Goal: Complete application form

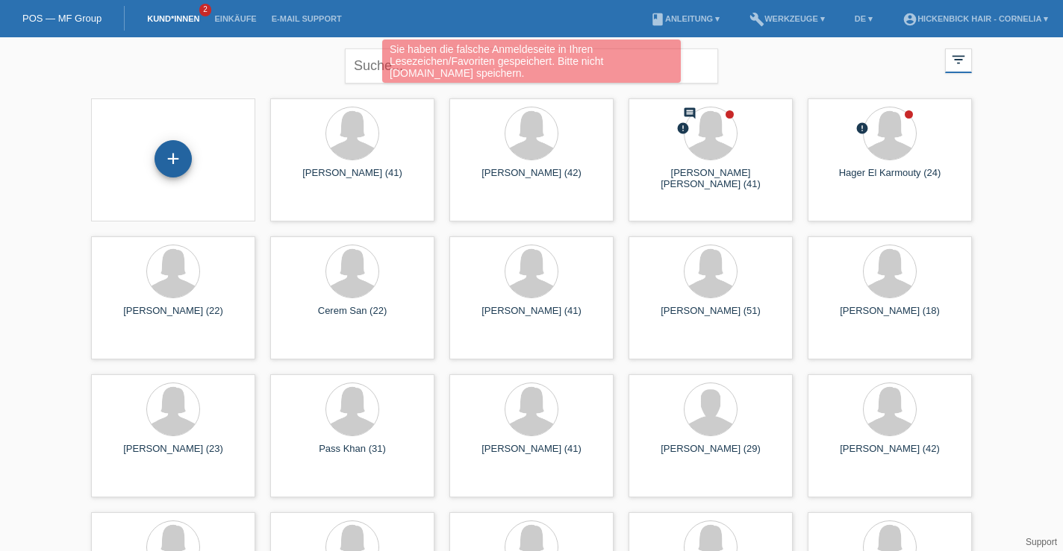
click at [168, 152] on div "+" at bounding box center [172, 158] width 37 height 37
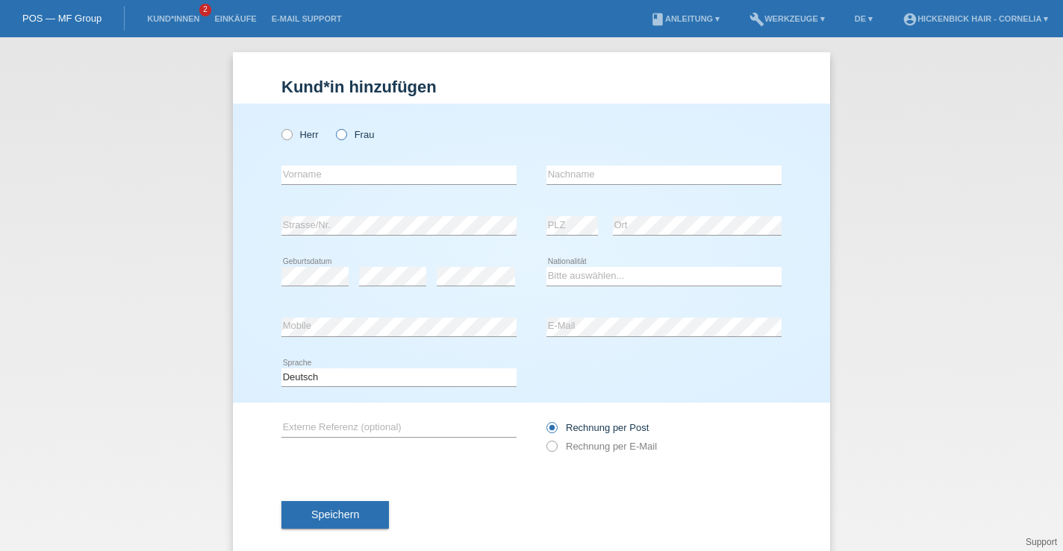
click at [334, 127] on icon at bounding box center [334, 127] width 0 height 0
click at [345, 134] on input "Frau" at bounding box center [341, 134] width 10 height 10
radio input "true"
click at [330, 172] on input "text" at bounding box center [398, 175] width 235 height 19
type input "[PERSON_NAME]"
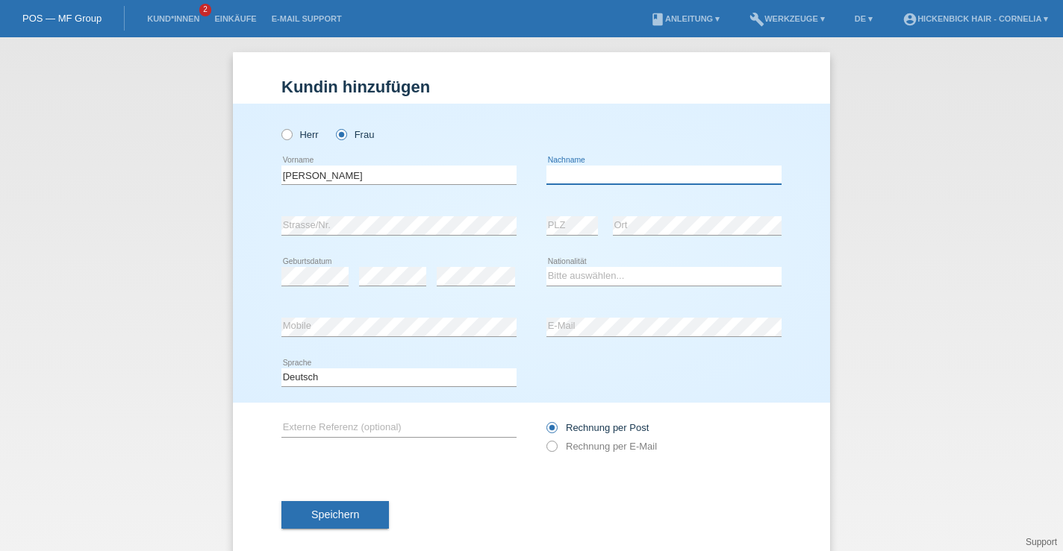
click at [618, 178] on input "text" at bounding box center [663, 175] width 235 height 19
type input "[PERSON_NAME]"
click at [363, 235] on icon at bounding box center [398, 235] width 235 height 1
click at [603, 282] on select "Bitte auswählen... Schweiz Deutschland Liechtenstein Österreich ------------ Af…" at bounding box center [663, 276] width 235 height 18
select select "CZ"
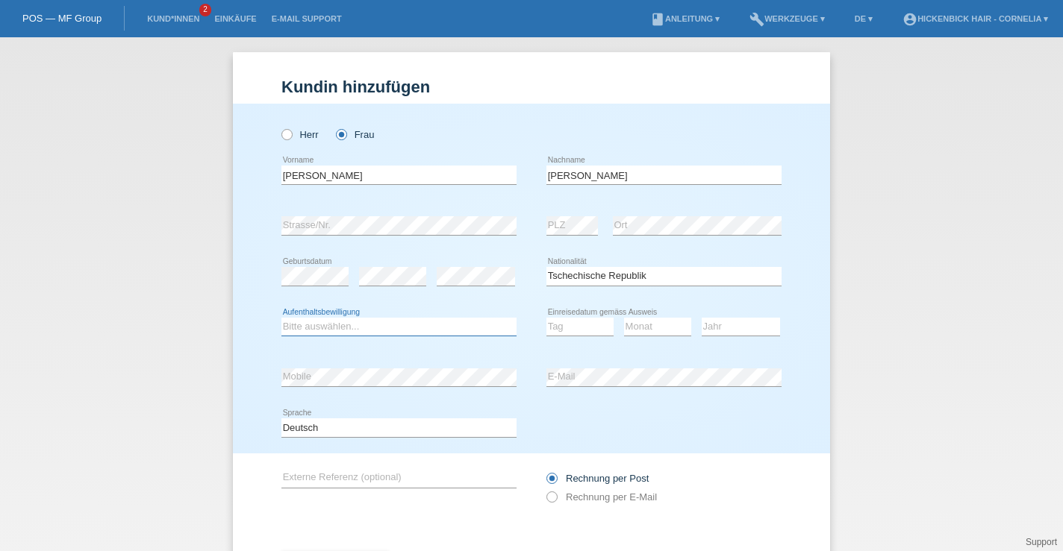
click at [387, 327] on select "Bitte auswählen... C B B - Flüchtlingsstatus Andere" at bounding box center [398, 327] width 235 height 18
select select "C"
click at [586, 326] on select "Tag 01 02 03 04 05 06 07 08 09 10 11" at bounding box center [579, 327] width 67 height 18
select select "28"
click at [652, 328] on select "Monat 01 02 03 04 05 06 07 08 09 10 11" at bounding box center [657, 327] width 67 height 18
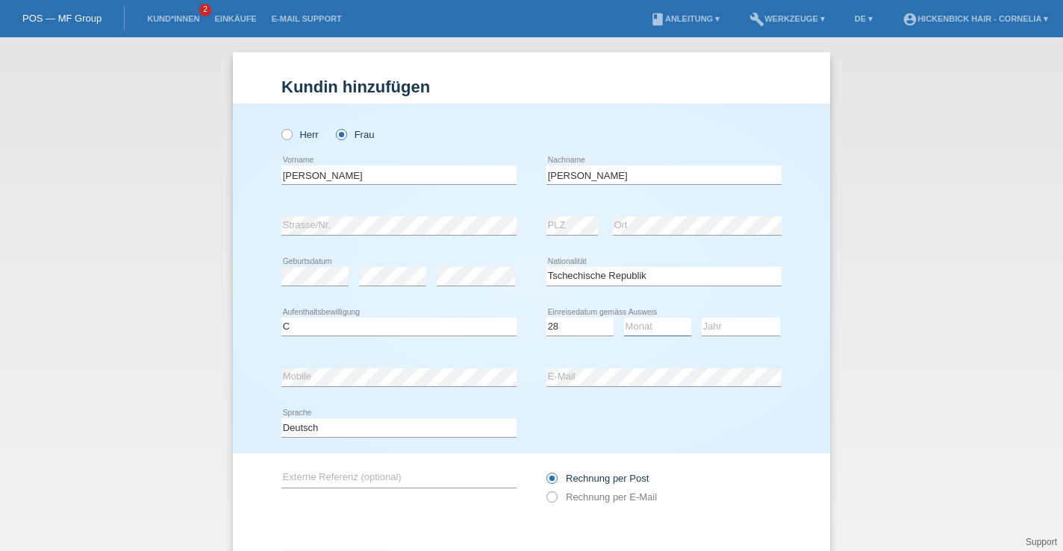
select select "02"
click at [745, 320] on select "Jahr 2025 2024 2023 2022 2021 2020 2019 2018 2017 2016 2015 2014 2013 2012 2011…" at bounding box center [740, 327] width 78 height 18
select select "1997"
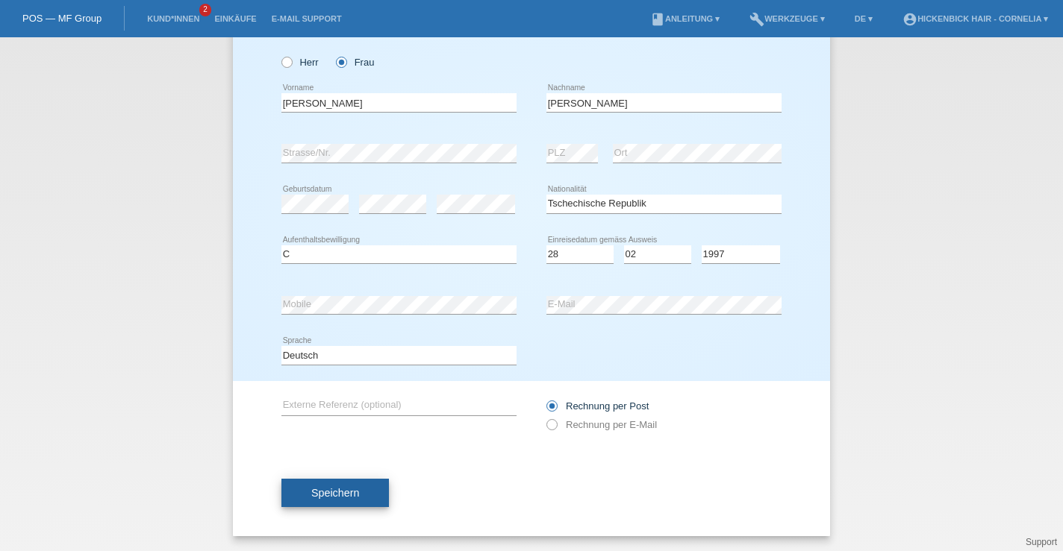
click at [341, 486] on button "Speichern" at bounding box center [334, 493] width 107 height 28
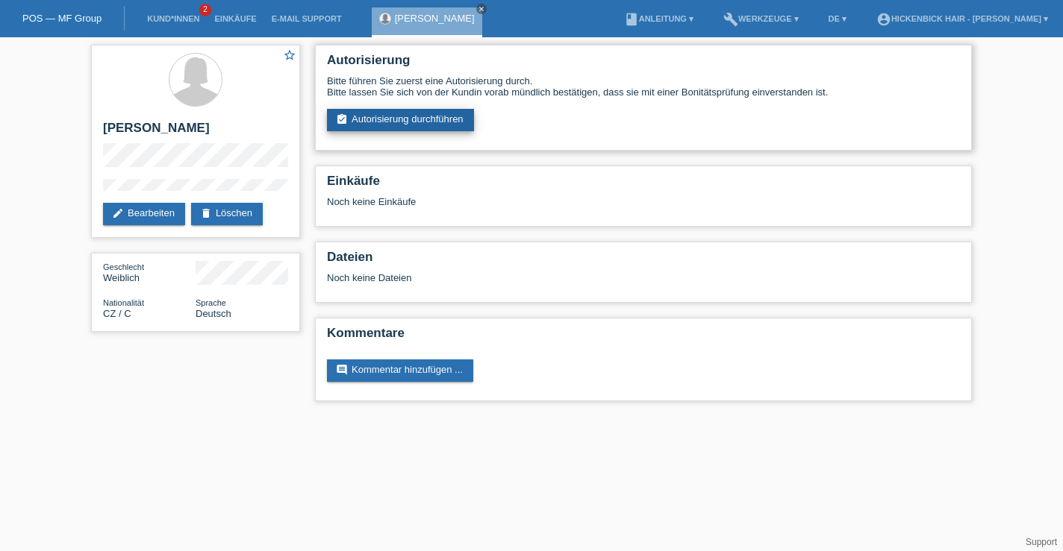
click at [422, 121] on link "assignment_turned_in Autorisierung durchführen" at bounding box center [400, 120] width 147 height 22
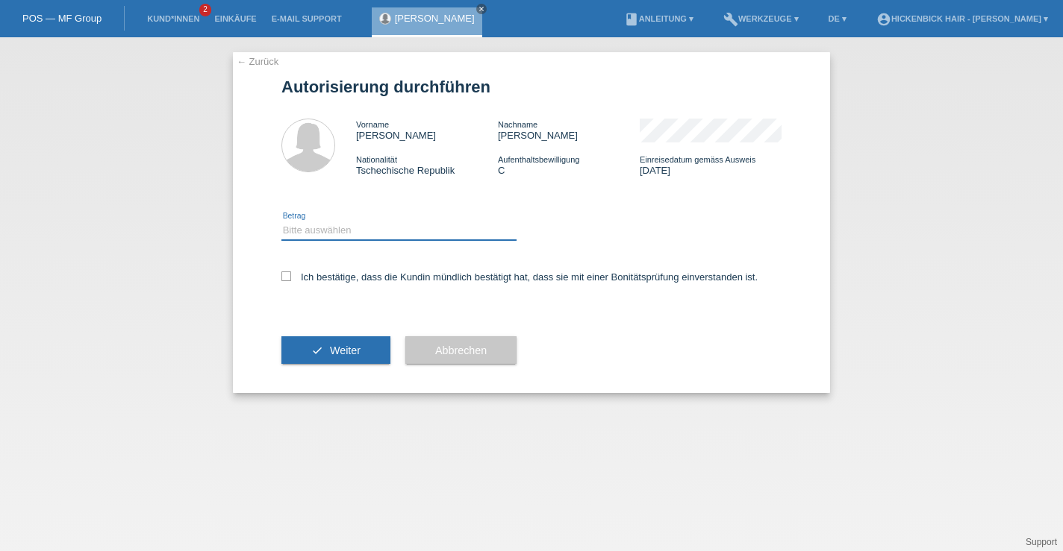
click at [337, 228] on select "Bitte auswählen CHF 1.00 - CHF 499.00 CHF 500.00 - CHF 1'999.00 CHF 2'000.00 - …" at bounding box center [398, 231] width 235 height 18
select select "2"
click at [283, 281] on icon at bounding box center [286, 277] width 10 height 10
click at [283, 281] on input "Ich bestätige, dass die Kundin mündlich bestätigt hat, dass sie mit einer Bonit…" at bounding box center [286, 277] width 10 height 10
checkbox input "true"
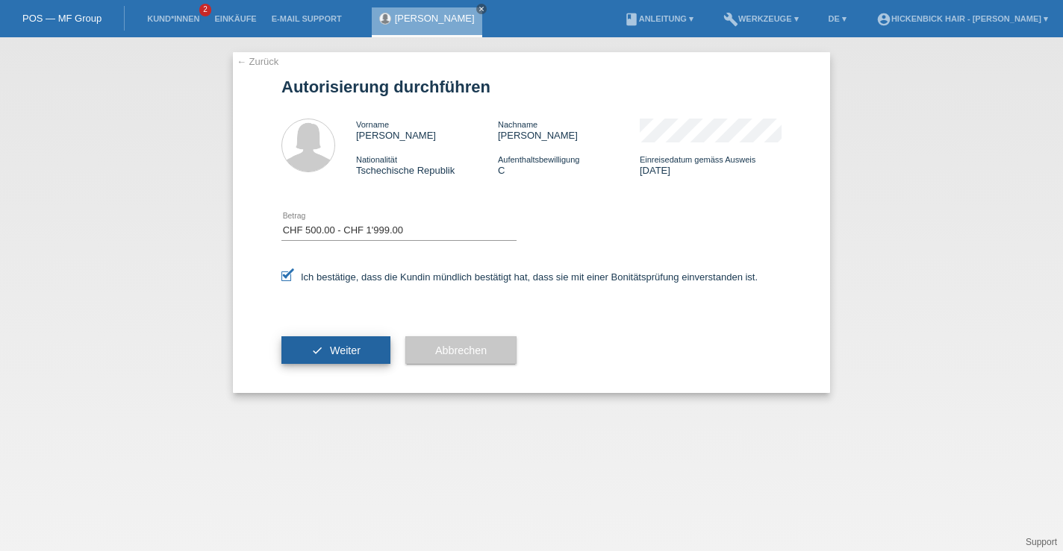
click at [347, 345] on button "check Weiter" at bounding box center [335, 351] width 109 height 28
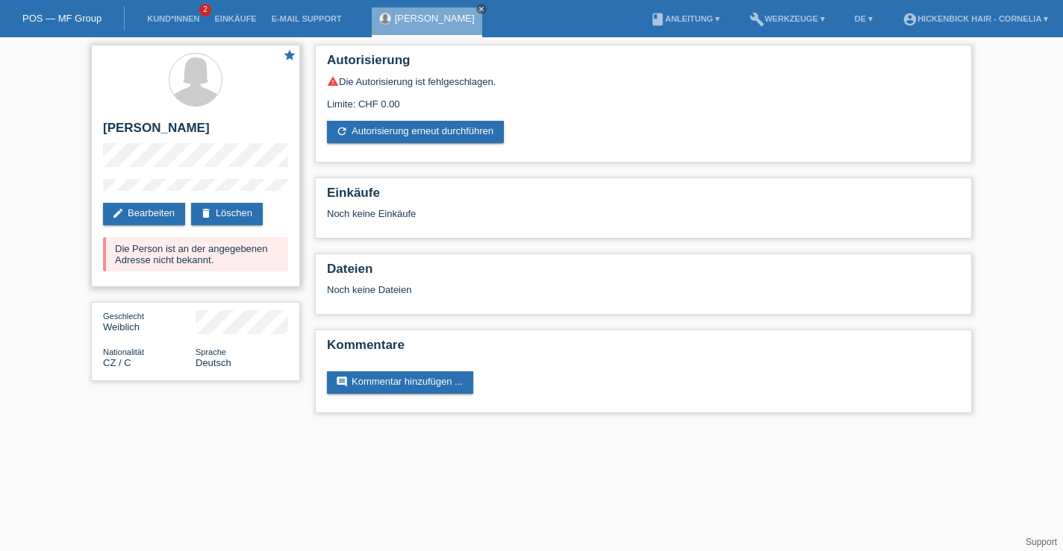
click at [293, 50] on icon "star" at bounding box center [289, 55] width 13 height 13
click at [290, 51] on icon "star_border" at bounding box center [289, 55] width 13 height 13
click at [450, 13] on link "[PERSON_NAME]" at bounding box center [435, 18] width 80 height 11
click at [407, 134] on link "refresh Autorisierung erneut durchführen" at bounding box center [415, 132] width 177 height 22
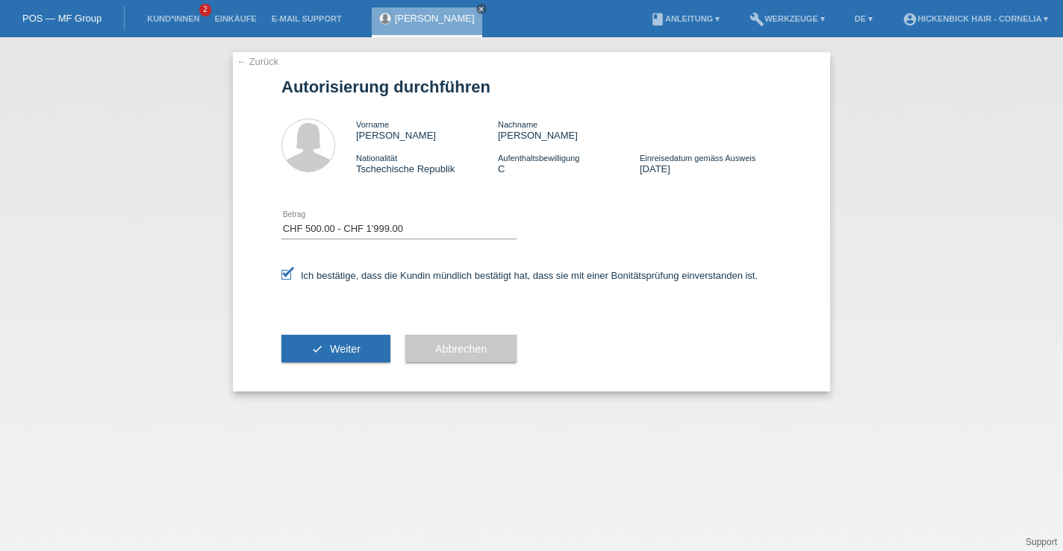
select select "2"
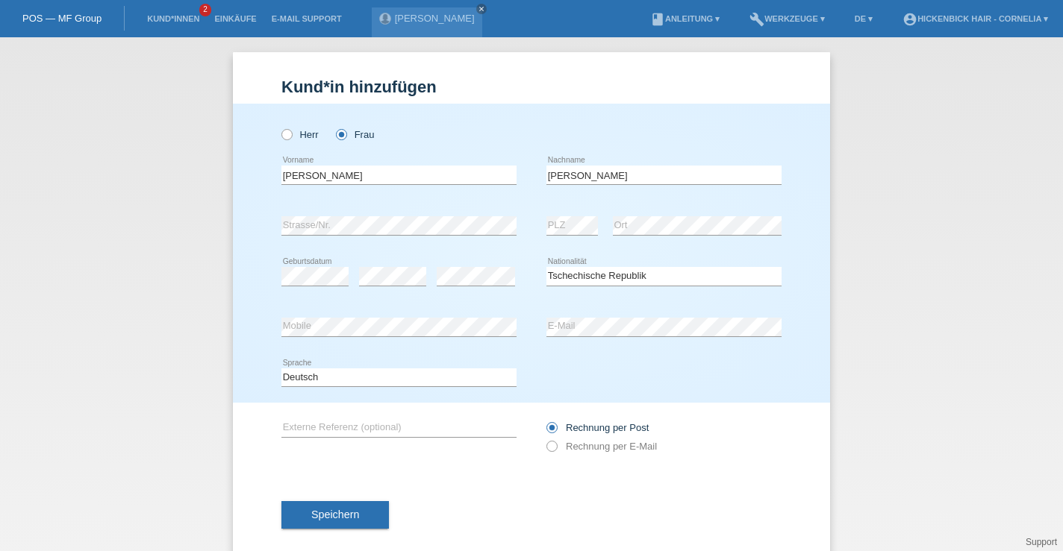
select select "CZ"
click at [706, 234] on div "error Ort" at bounding box center [697, 225] width 169 height 19
click at [340, 515] on span "Speichern" at bounding box center [335, 515] width 48 height 12
